Goal: Task Accomplishment & Management: Complete application form

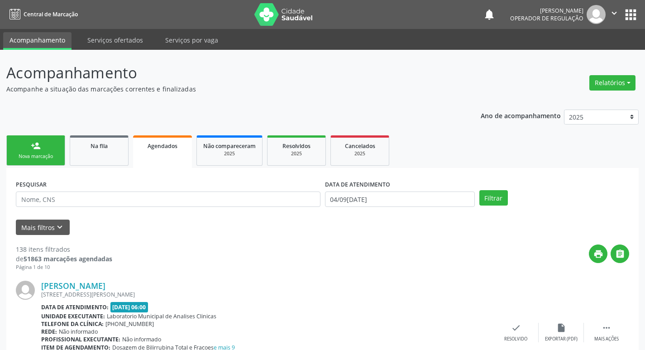
click at [48, 155] on div "Nova marcação" at bounding box center [35, 156] width 45 height 7
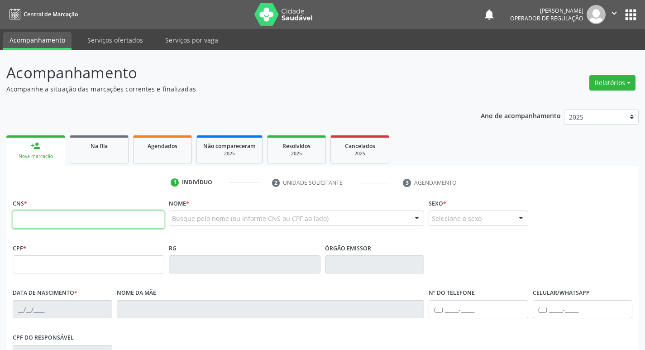
click at [87, 225] on input "text" at bounding box center [89, 220] width 152 height 18
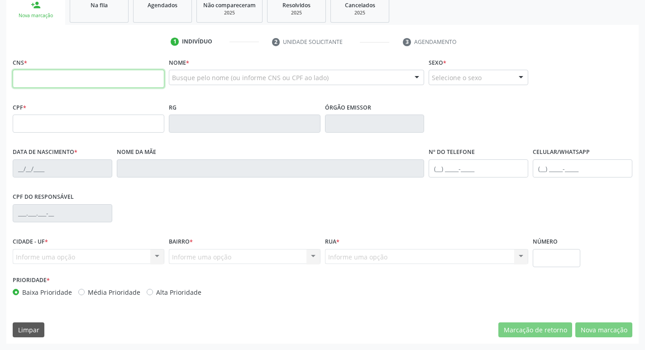
click at [57, 78] on input "text" at bounding box center [89, 79] width 152 height 18
type input "700 0009 2580 6409"
type input "217.356.067-07"
type input "[DATE]"
type input "[PERSON_NAME]"
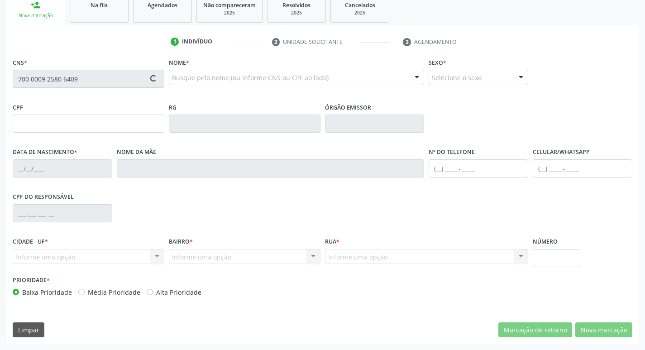
type input "[PHONE_NUMBER]"
type input "980.686.794-72"
type input "103"
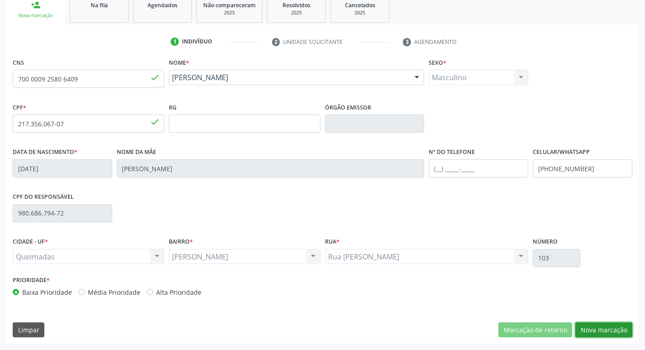
click at [605, 332] on button "Nova marcação" at bounding box center [603, 329] width 57 height 15
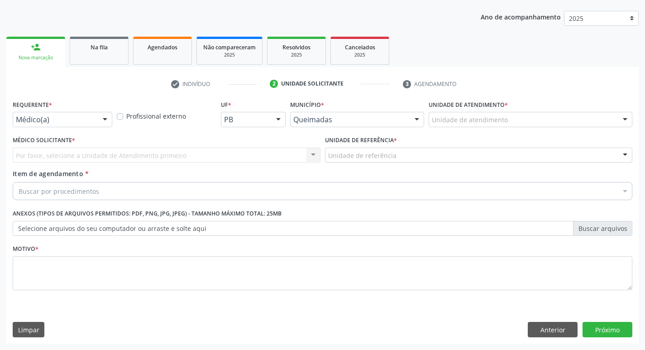
scroll to position [99, 0]
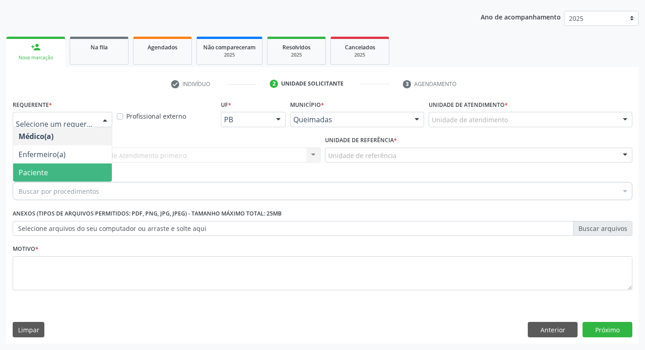
click at [64, 164] on span "Paciente" at bounding box center [62, 172] width 99 height 18
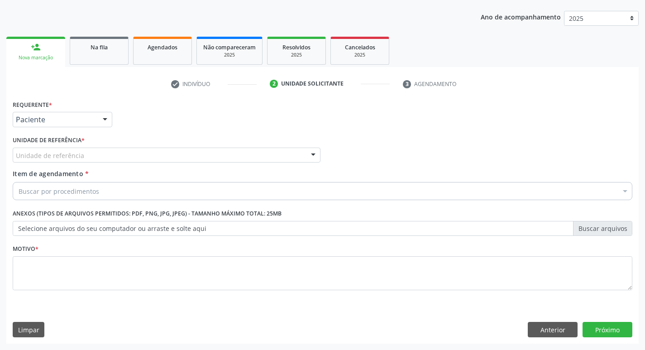
click at [56, 144] on label "Unidade de referência *" at bounding box center [49, 141] width 72 height 14
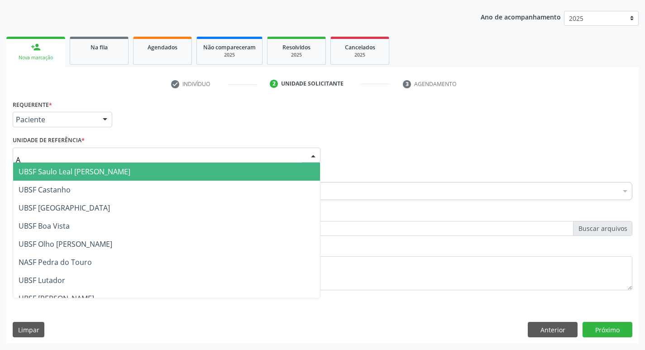
type input "AN"
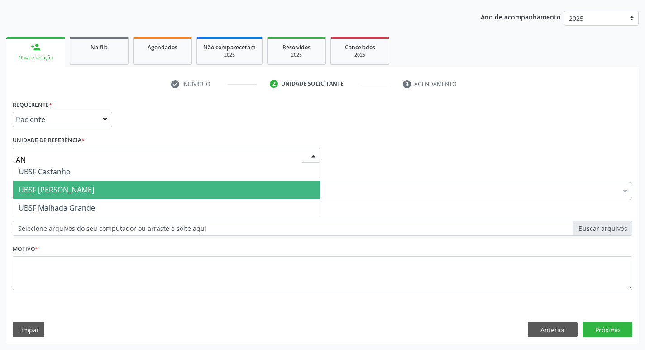
click at [77, 189] on span "UBSF [PERSON_NAME]" at bounding box center [57, 190] width 76 height 10
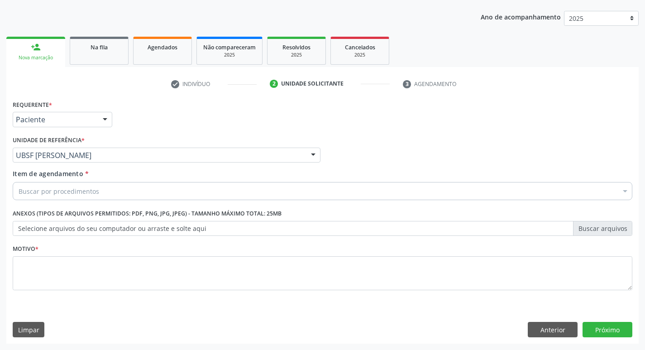
click at [72, 254] on div "Motivo *" at bounding box center [323, 266] width 620 height 48
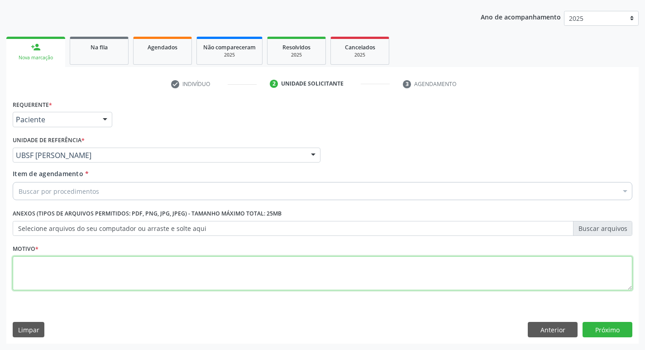
click at [109, 273] on textarea at bounding box center [323, 273] width 620 height 34
type textarea "AVALIACAO"
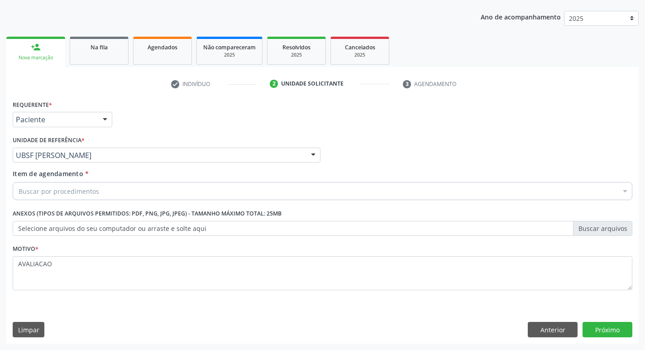
click at [113, 199] on div "Buscar por procedimentos" at bounding box center [323, 191] width 620 height 18
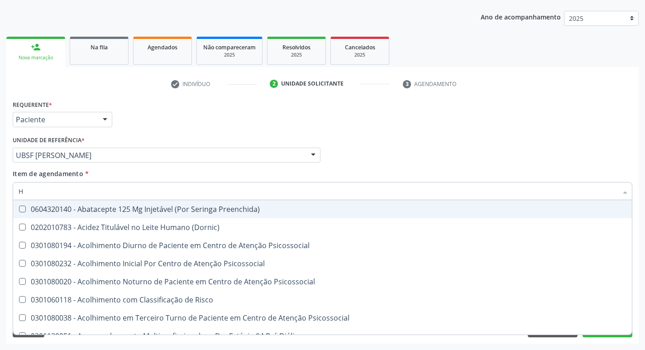
type input "HEMOGR"
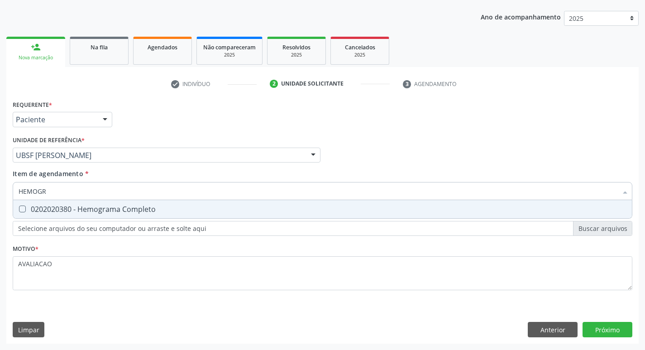
click at [103, 212] on div "0202020380 - Hemograma Completo" at bounding box center [323, 209] width 608 height 7
checkbox Completo "true"
type input "HEMOG"
checkbox Completo "false"
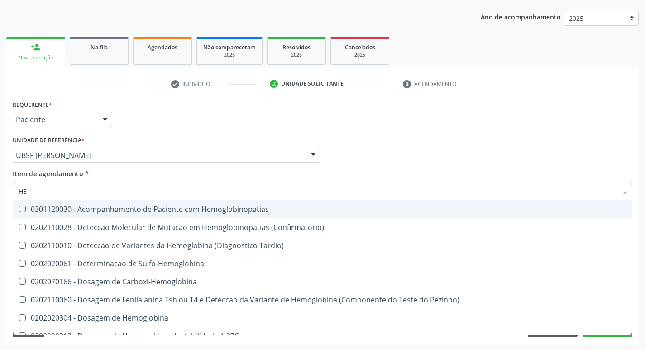
type input "H"
checkbox Completo "false"
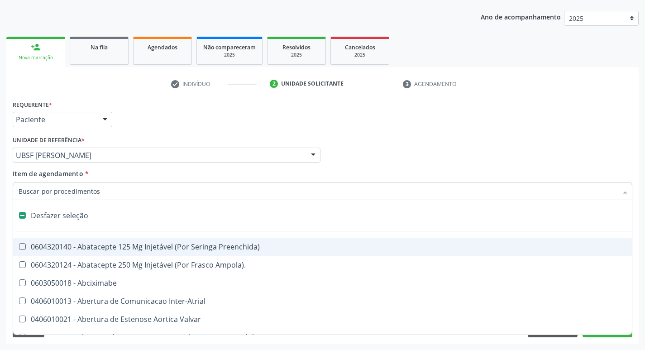
type input "I"
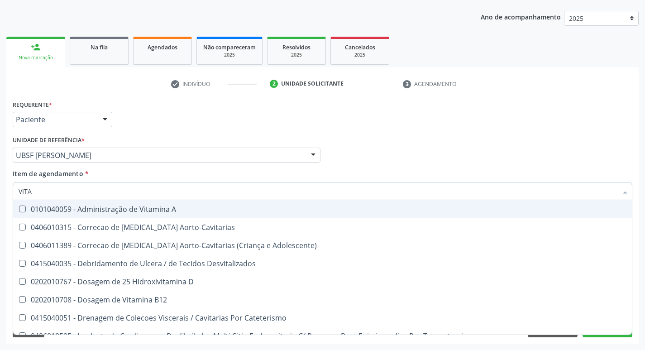
type input "VITAM"
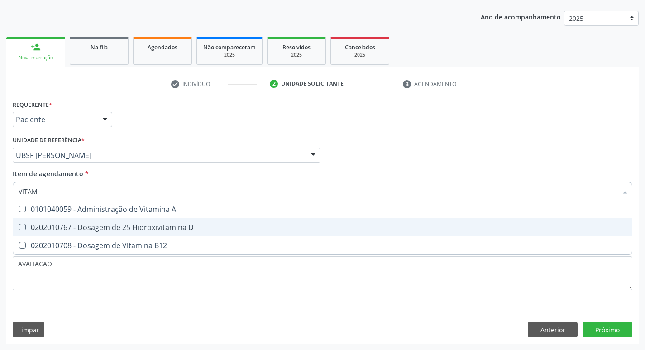
click at [171, 229] on div "0202010767 - Dosagem de 25 Hidroxivitamina D" at bounding box center [323, 227] width 608 height 7
checkbox D "true"
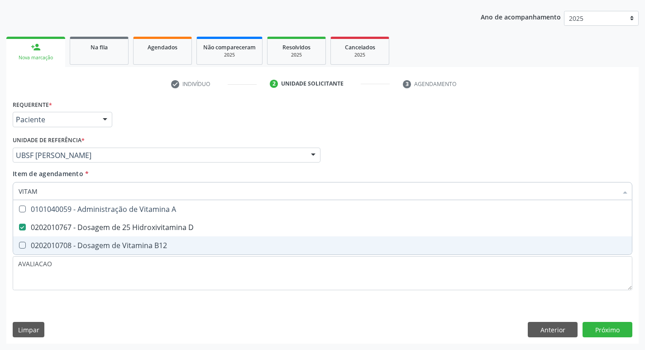
click at [166, 246] on div "0202010708 - Dosagem de Vitamina B12" at bounding box center [323, 245] width 608 height 7
checkbox B12 "true"
type input "VITA"
checkbox D "false"
checkbox B12 "false"
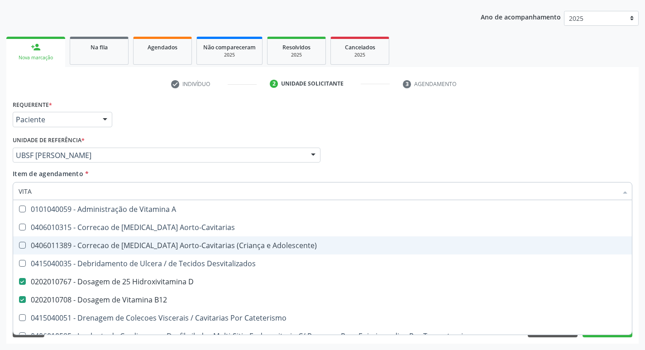
type input "VIT"
checkbox D "false"
checkbox Cateterismo "true"
type input "V"
checkbox B12 "false"
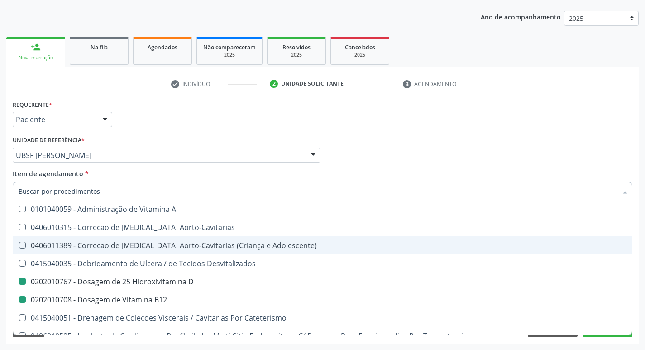
checkbox Cateterismo "false"
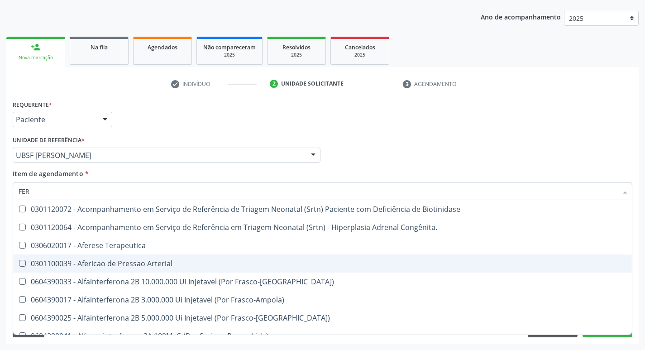
type input "FERR"
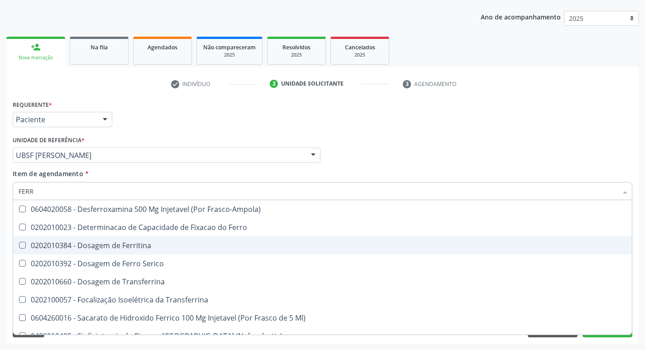
click at [149, 251] on span "0202010384 - Dosagem de Ferritina" at bounding box center [322, 245] width 619 height 18
checkbox Ferritina "true"
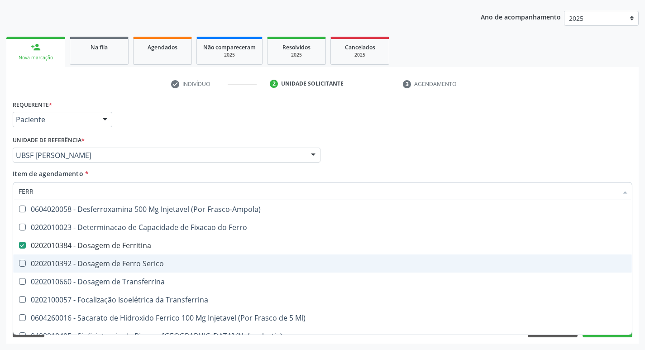
click at [151, 261] on div "0202010392 - Dosagem de Ferro Serico" at bounding box center [323, 263] width 608 height 7
checkbox Serico "true"
type input "FER"
checkbox Ferritina "false"
checkbox Serico "false"
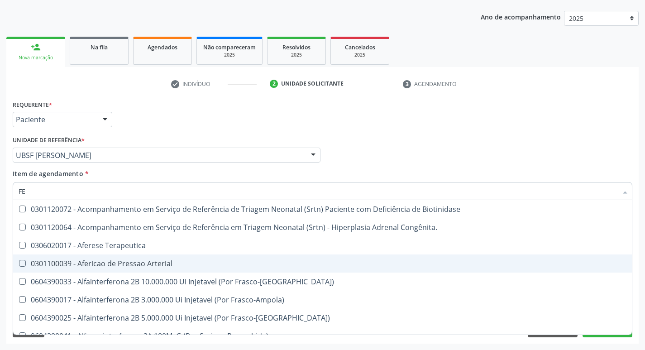
type input "F"
checkbox Ferritina "false"
checkbox Serico "false"
checkbox Titânio "false"
checkbox Inferior "false"
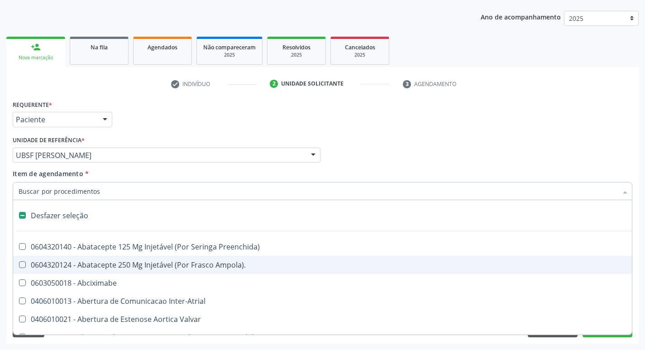
type input "H"
checkbox Coronariano "true"
checkbox Convencional\) "true"
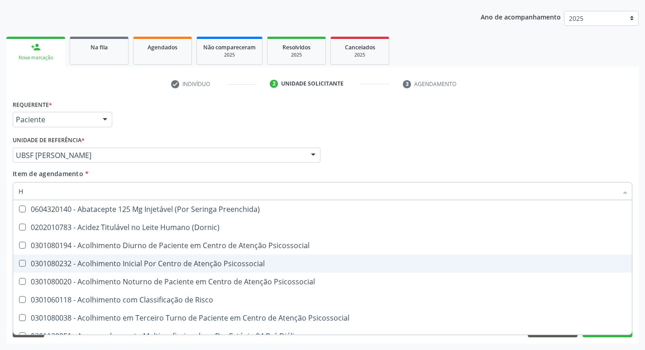
type input "HEMOGLOBINA G"
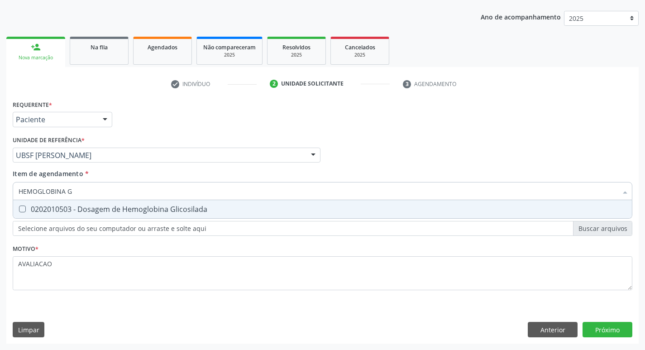
click at [124, 213] on div "0202010503 - Dosagem de Hemoglobina Glicosilada" at bounding box center [323, 209] width 608 height 7
checkbox Glicosilada "true"
type input "HEMOGLOBINA"
checkbox Glicosilada "false"
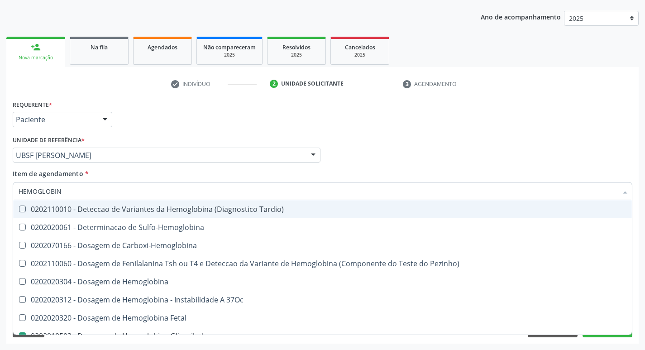
type input "HEMOGLOBI"
checkbox Glicosilada "false"
checkbox Hemoglobina "true"
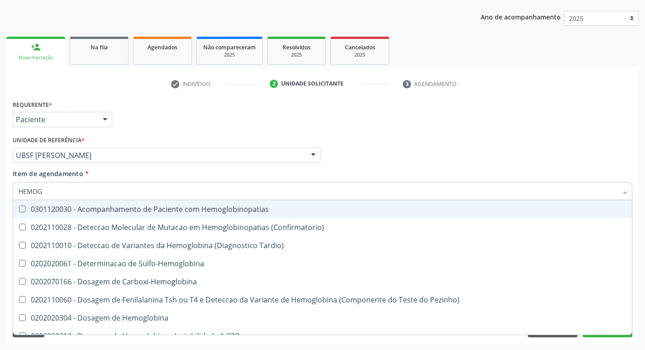
type input "HEMO"
checkbox Glicosilada "false"
checkbox S "false"
type input "H"
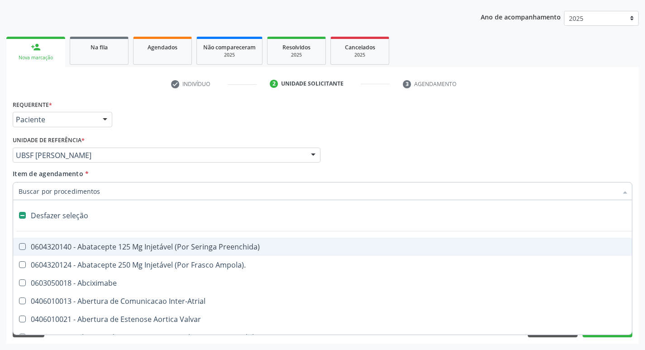
type input "G"
checkbox Aberto\) "true"
checkbox Cardiorrafia "true"
checkbox Estranho "true"
checkbox \(Picc\) "true"
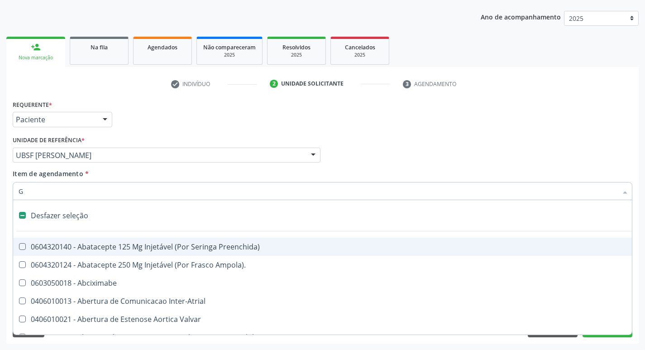
checkbox Estimulo "true"
checkbox Persistente "true"
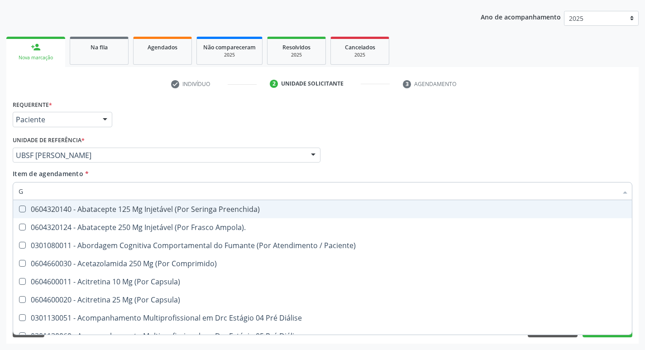
type input "GLICOSE"
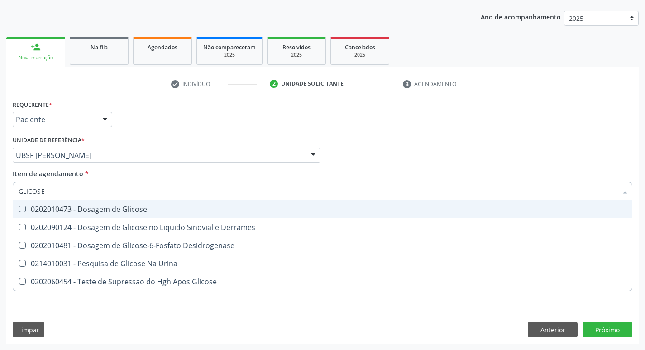
click at [91, 206] on div "0202010473 - Dosagem de Glicose" at bounding box center [323, 209] width 608 height 7
checkbox Glicose "true"
type input "GLICOS"
checkbox Glicose "false"
checkbox Derrames "true"
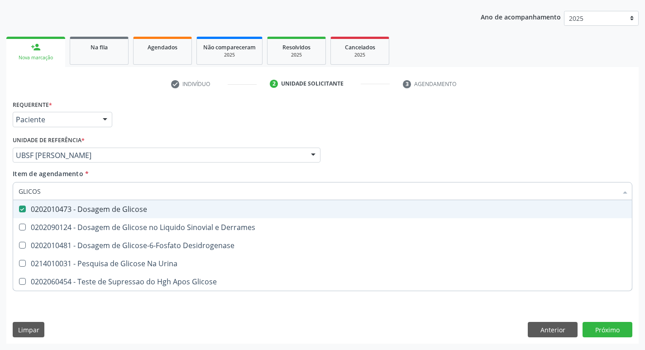
checkbox Glicose "true"
type input "GLIC"
checkbox Derrames "false"
checkbox Desidrogenase "false"
checkbox Glicose "false"
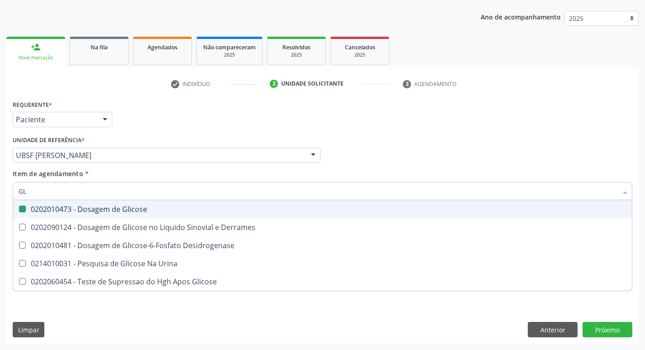
type input "G"
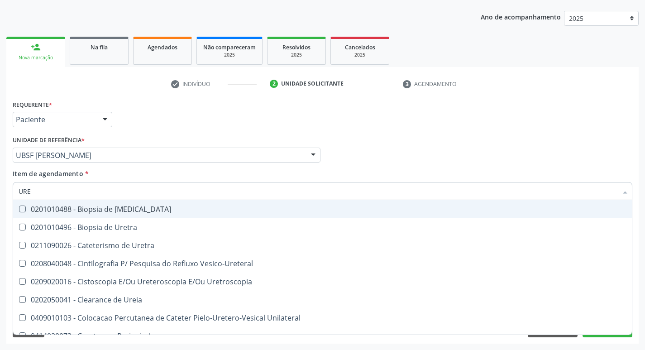
type input "UREI"
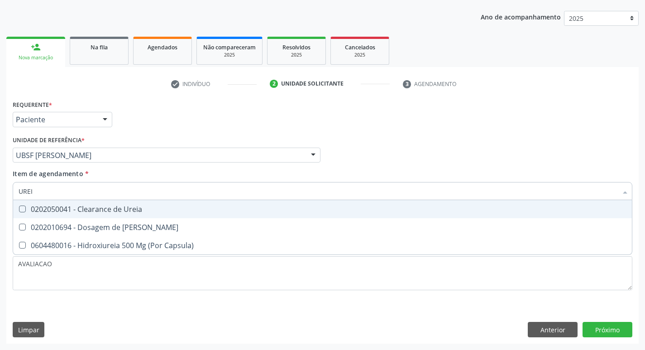
click at [103, 226] on div "0202010694 - Dosagem de [PERSON_NAME]" at bounding box center [323, 227] width 608 height 7
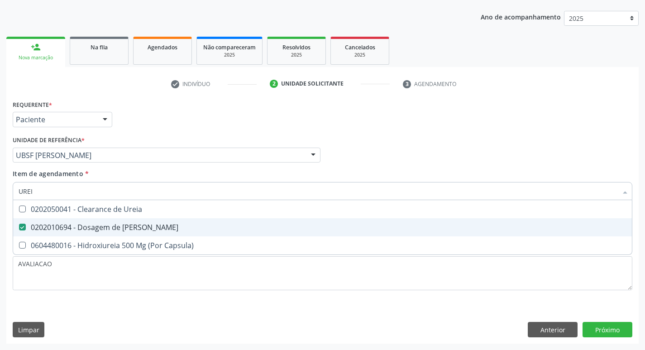
checkbox Ureia "true"
type input "URE"
checkbox Ureia "false"
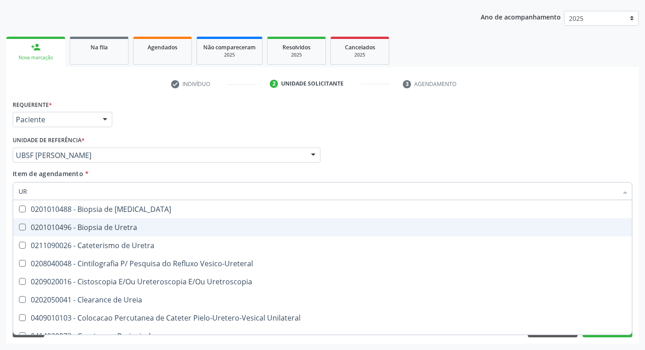
type input "U"
checkbox Ureia "false"
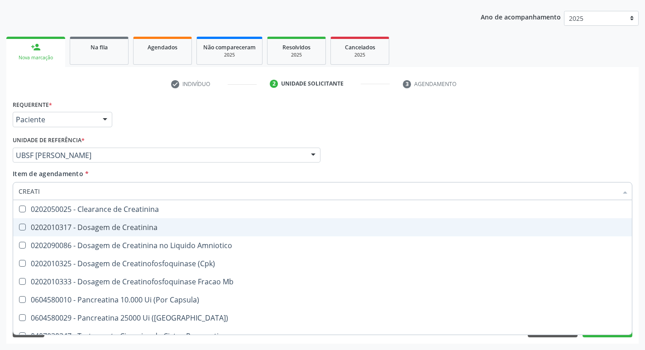
type input "CREATIN"
click at [103, 226] on div "0202010317 - Dosagem de Creatinina" at bounding box center [323, 227] width 608 height 7
checkbox Creatinina "true"
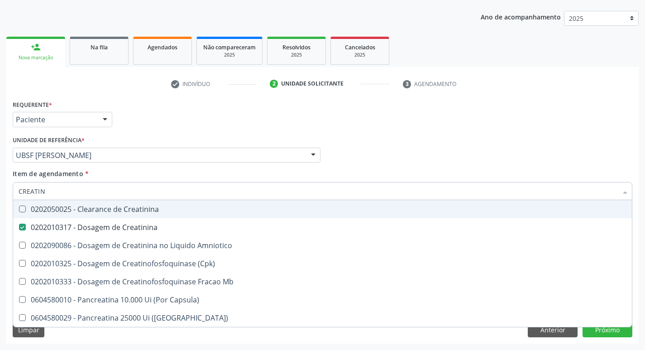
click at [604, 121] on div "Requerente * Paciente Médico(a) Enfermeiro(a) Paciente Nenhum resultado encontr…" at bounding box center [322, 115] width 624 height 35
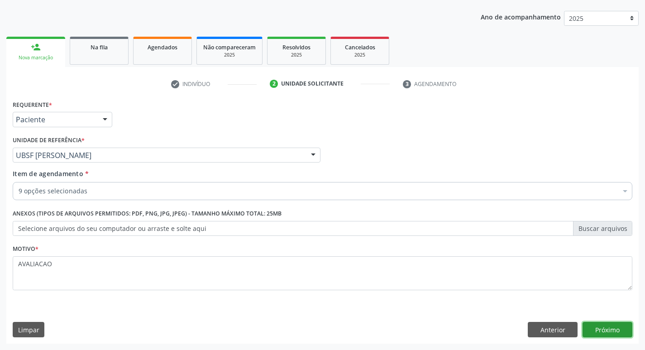
click at [607, 333] on button "Próximo" at bounding box center [608, 329] width 50 height 15
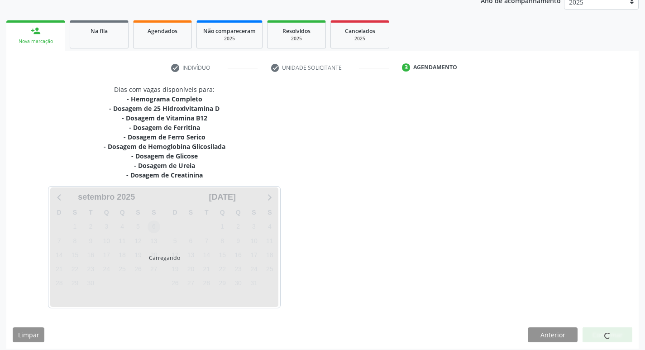
scroll to position [120, 0]
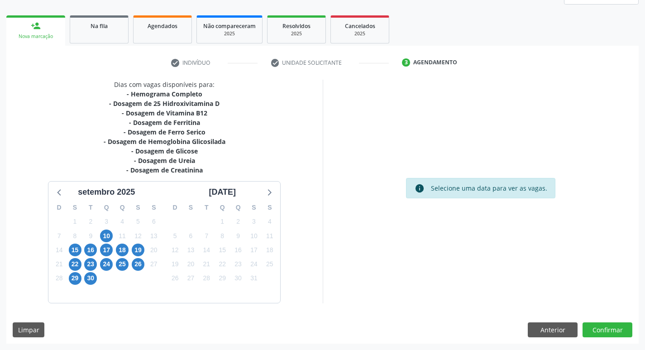
click at [69, 249] on div "15" at bounding box center [75, 250] width 13 height 14
click at [70, 249] on span "15" at bounding box center [75, 250] width 13 height 13
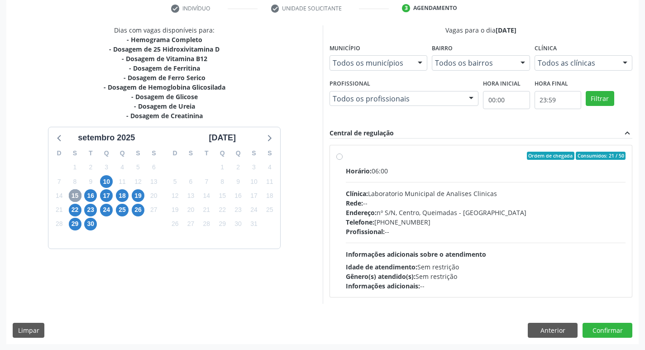
scroll to position [175, 0]
click at [423, 175] on div "Horário: 06:00 Clínica: Laboratorio Municipal de Analises Clinicas Rede: -- End…" at bounding box center [486, 228] width 280 height 125
click at [343, 159] on input "Ordem de chegada Consumidos: 21 / 50 Horário: 06:00 Clínica: Laboratorio Munici…" at bounding box center [339, 155] width 6 height 8
radio input "true"
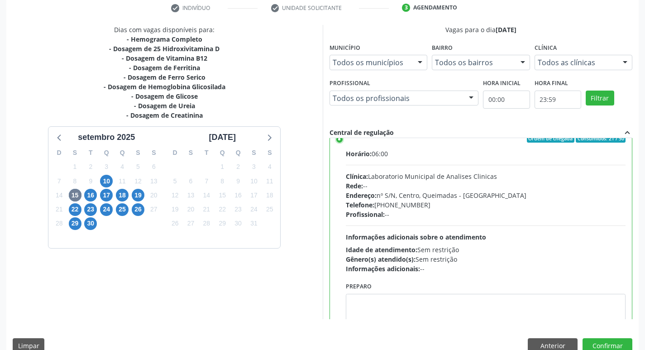
scroll to position [45, 0]
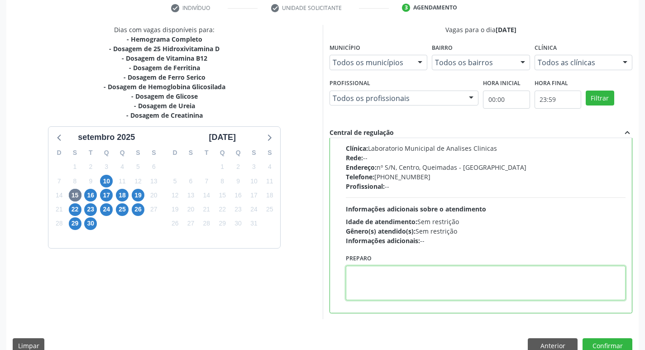
click at [403, 277] on textarea at bounding box center [486, 283] width 280 height 34
paste textarea "I"
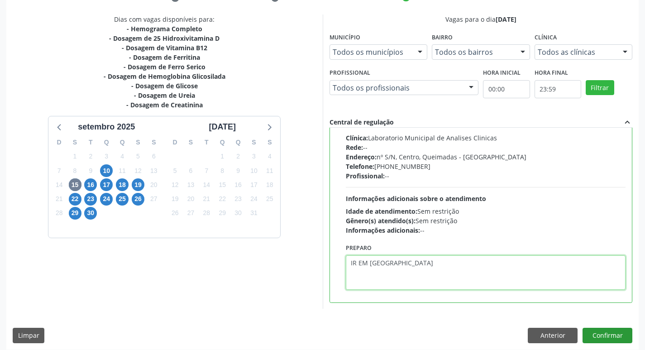
scroll to position [191, 0]
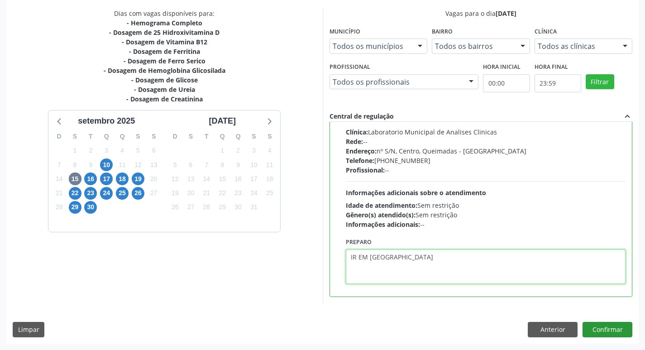
type textarea "IR EM [GEOGRAPHIC_DATA]"
click at [607, 333] on button "Confirmar" at bounding box center [608, 329] width 50 height 15
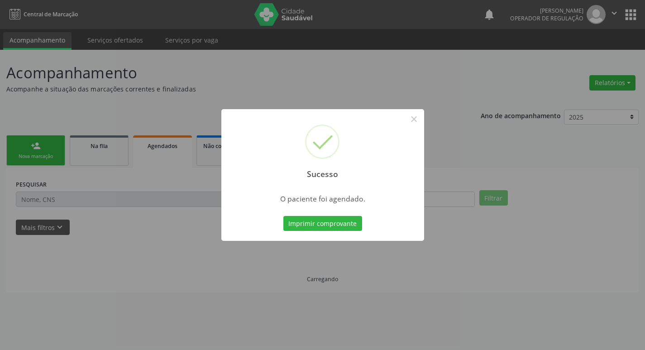
scroll to position [0, 0]
click at [331, 224] on button "Imprimir comprovante" at bounding box center [326, 223] width 79 height 15
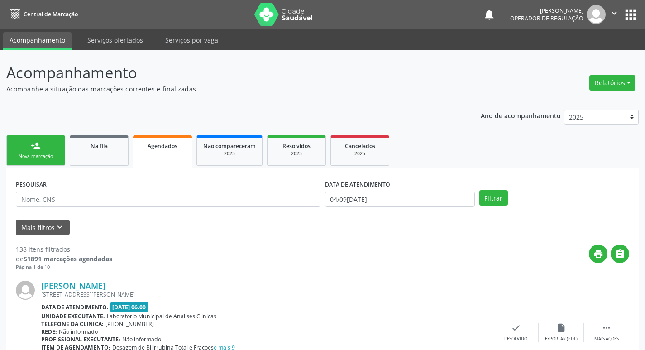
click at [53, 150] on link "person_add Nova marcação" at bounding box center [35, 150] width 59 height 30
